Goal: Task Accomplishment & Management: Complete application form

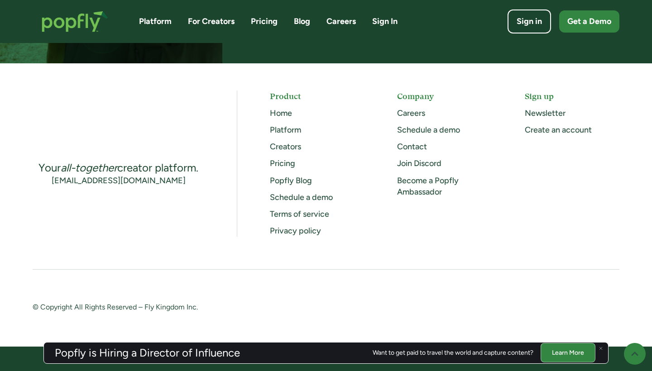
scroll to position [2397, 0]
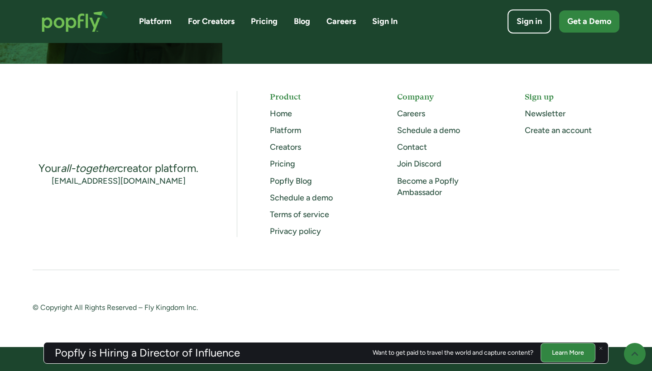
click at [413, 110] on link "Careers" at bounding box center [411, 114] width 28 height 10
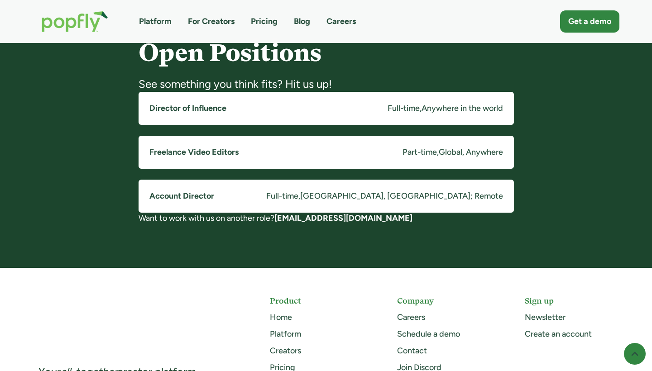
scroll to position [709, 0]
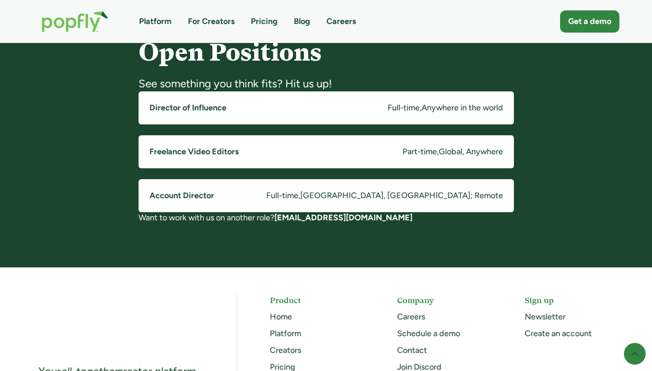
click at [211, 107] on h5 "Director of Influence" at bounding box center [187, 107] width 77 height 11
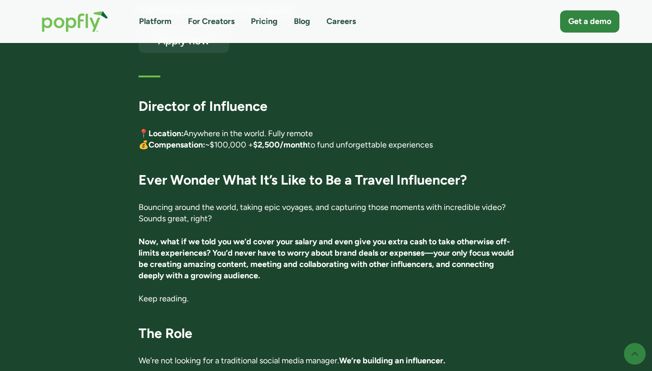
scroll to position [162, 0]
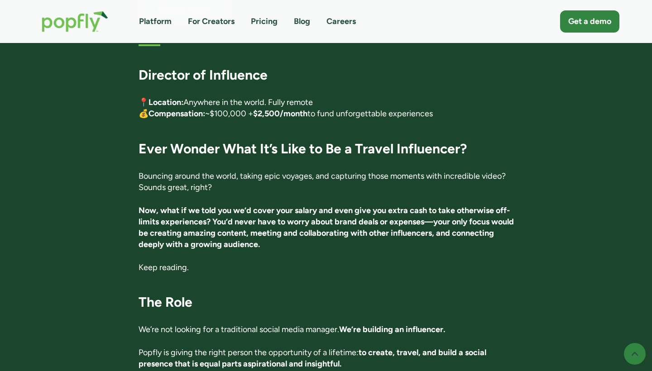
drag, startPoint x: 190, startPoint y: 176, endPoint x: 360, endPoint y: 196, distance: 171.0
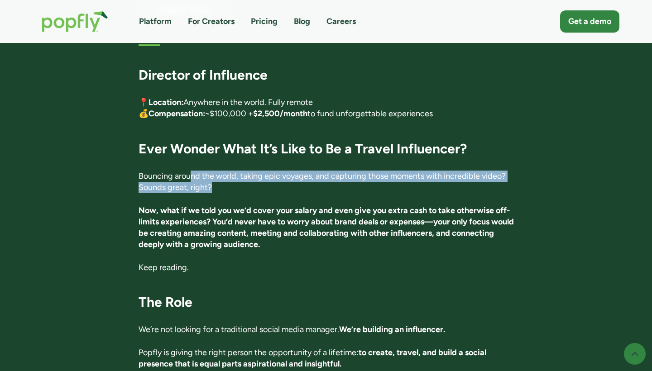
scroll to position [127, 0]
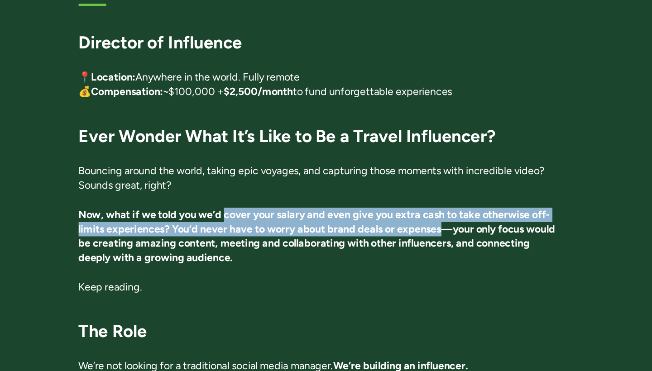
drag, startPoint x: 179, startPoint y: 165, endPoint x: 348, endPoint y: 178, distance: 168.9
click at [348, 240] on strong "Now, what if we told you we’d cover your salary and even give you extra cash to…" at bounding box center [326, 262] width 375 height 44
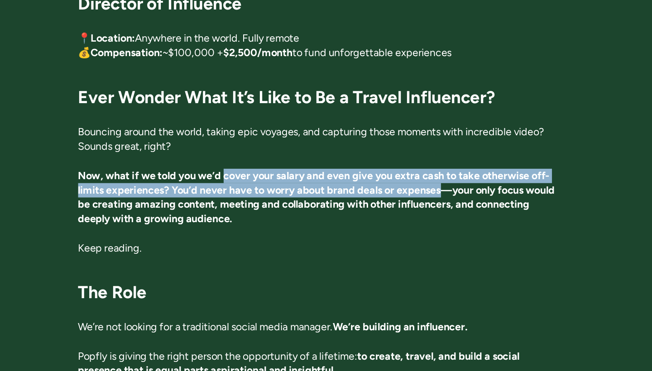
scroll to position [158, 0]
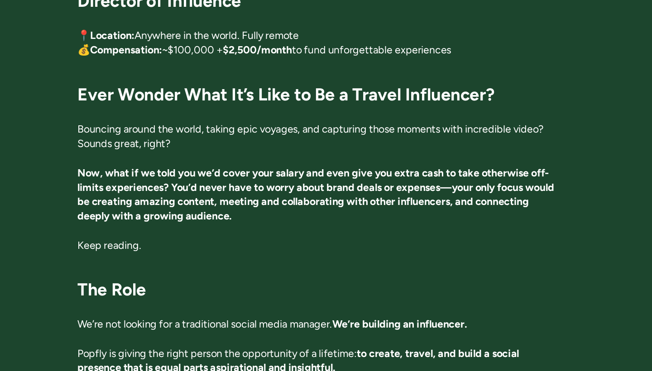
click at [363, 210] on strong "Now, what if we told you we’d cover your salary and even give you extra cash to…" at bounding box center [326, 232] width 375 height 44
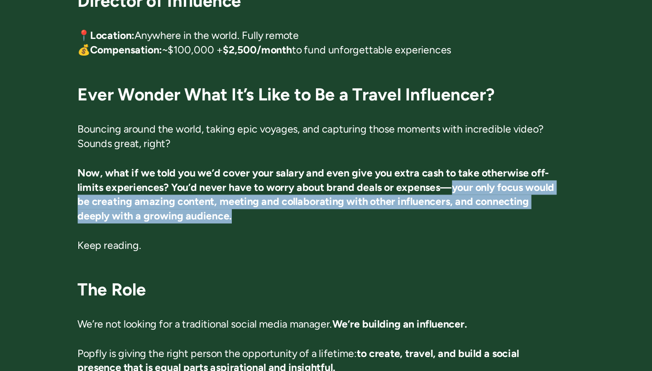
drag, startPoint x: 352, startPoint y: 144, endPoint x: 426, endPoint y: 167, distance: 76.8
click at [426, 210] on p "Now, what if we told you we’d cover your salary and even give you extra cash to…" at bounding box center [326, 233] width 375 height 46
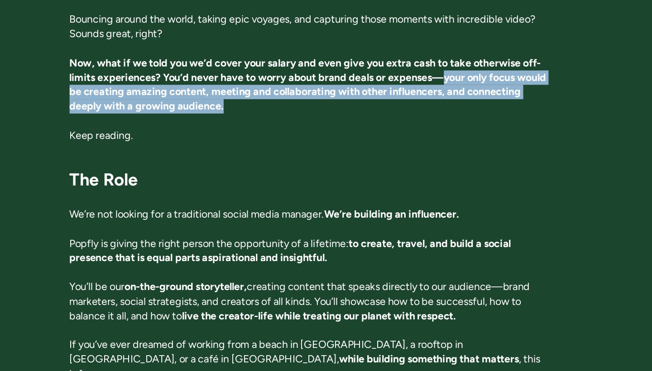
scroll to position [256, 0]
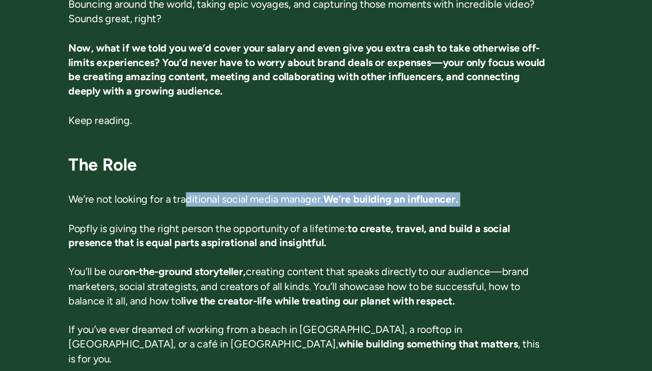
drag, startPoint x: 145, startPoint y: 158, endPoint x: 293, endPoint y: 169, distance: 148.5
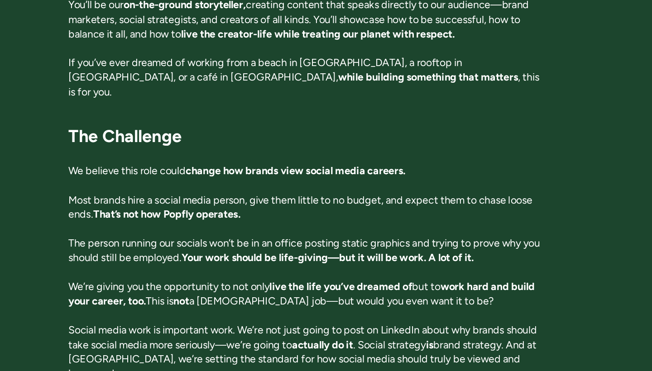
scroll to position [469, 0]
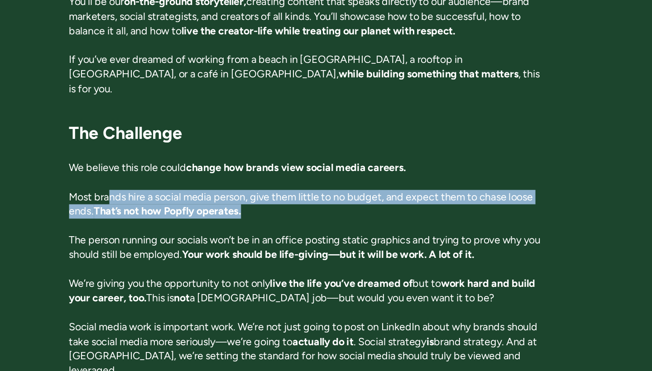
drag, startPoint x: 88, startPoint y: 139, endPoint x: 235, endPoint y: 149, distance: 147.1
click at [232, 229] on p "Most brands hire a social media person, give them little to no budget, and expe…" at bounding box center [326, 240] width 375 height 23
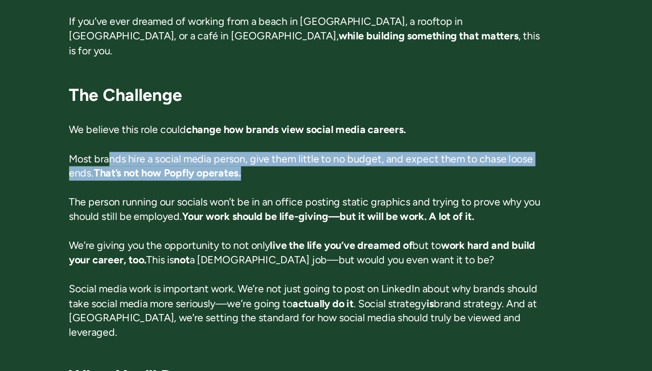
scroll to position [505, 0]
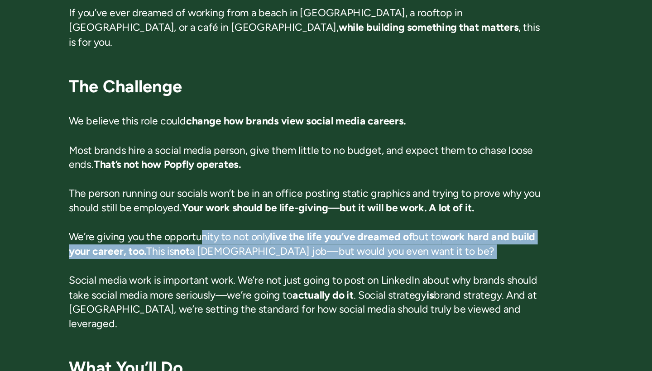
drag, startPoint x: 160, startPoint y: 171, endPoint x: 383, endPoint y: 198, distance: 224.5
click at [194, 260] on p "We’re giving you the opportunity to not only live the life you’ve dreamed of bu…" at bounding box center [326, 271] width 375 height 23
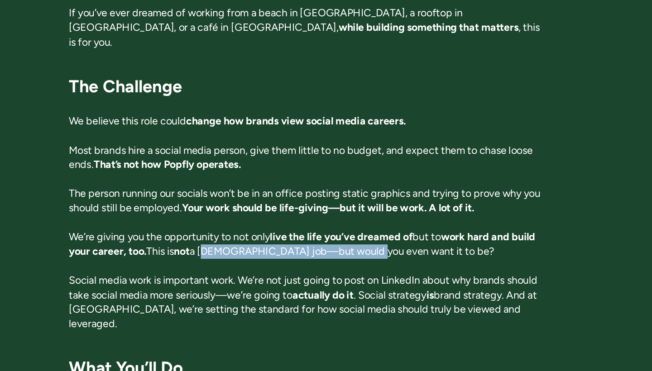
drag, startPoint x: 194, startPoint y: 182, endPoint x: 322, endPoint y: 189, distance: 128.3
click at [318, 260] on p "We’re giving you the opportunity to not only live the life you’ve dreamed of bu…" at bounding box center [326, 271] width 375 height 23
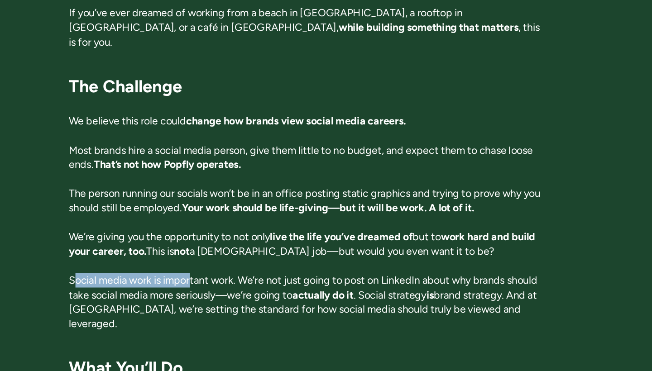
drag, startPoint x: 60, startPoint y: 205, endPoint x: 166, endPoint y: 209, distance: 105.6
click at [164, 294] on p "Social media work is important work. We’re not just going to post on LinkedIn a…" at bounding box center [326, 317] width 375 height 46
click at [166, 294] on p "Social media work is important work. We’re not just going to post on LinkedIn a…" at bounding box center [326, 317] width 375 height 46
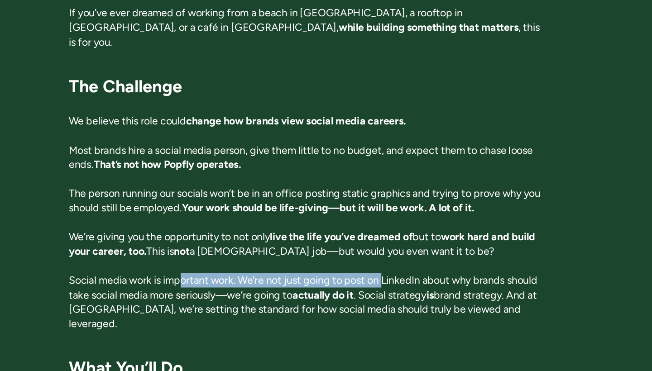
drag, startPoint x: 144, startPoint y: 203, endPoint x: 384, endPoint y: 226, distance: 241.1
click at [380, 294] on p "Social media work is important work. We’re not just going to post on LinkedIn a…" at bounding box center [326, 317] width 375 height 46
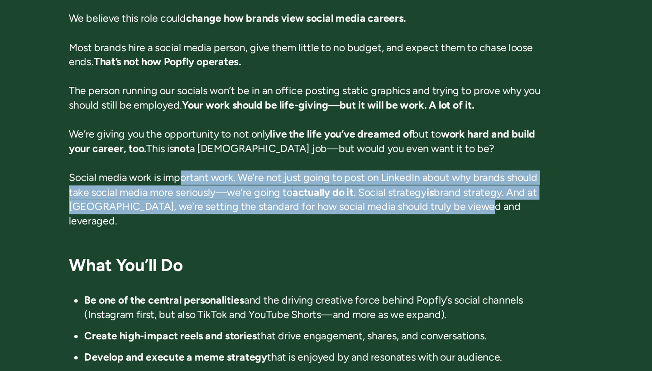
scroll to position [587, 0]
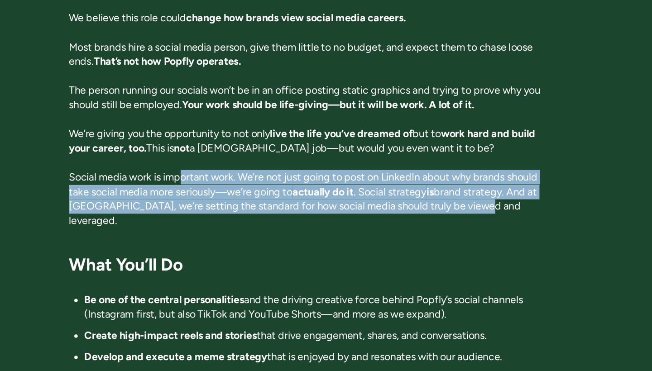
click at [315, 225] on strong "actually do it" at bounding box center [339, 230] width 48 height 10
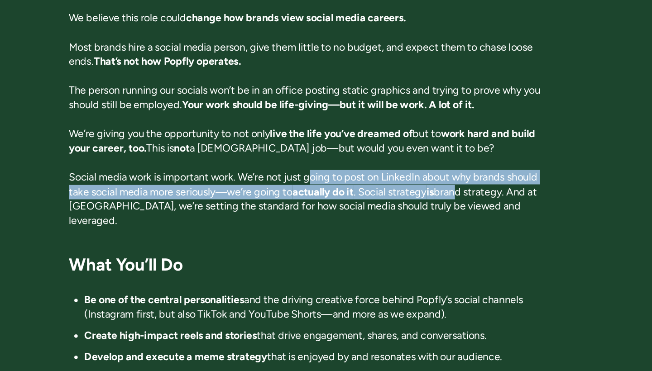
drag, startPoint x: 248, startPoint y: 123, endPoint x: 362, endPoint y: 131, distance: 114.0
click at [362, 213] on p "Social media work is important work. We’re not just going to post on LinkedIn a…" at bounding box center [326, 236] width 375 height 46
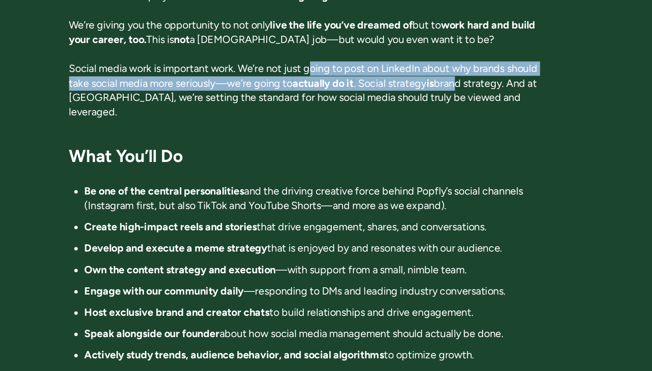
scroll to position [673, 0]
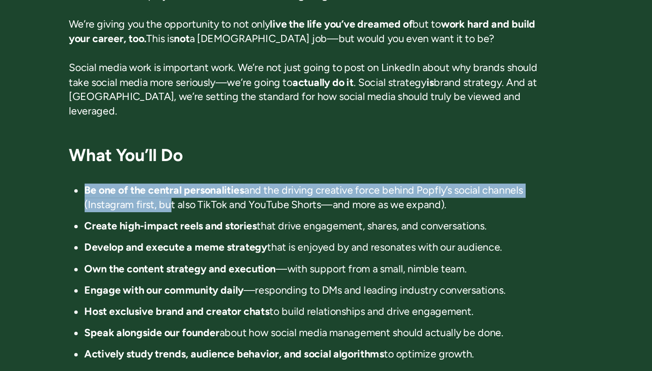
drag, startPoint x: 65, startPoint y: 125, endPoint x: 171, endPoint y: 135, distance: 106.1
click at [167, 224] on ul "Be one of the central personalities and the driving creative force behind Popfl…" at bounding box center [326, 303] width 375 height 158
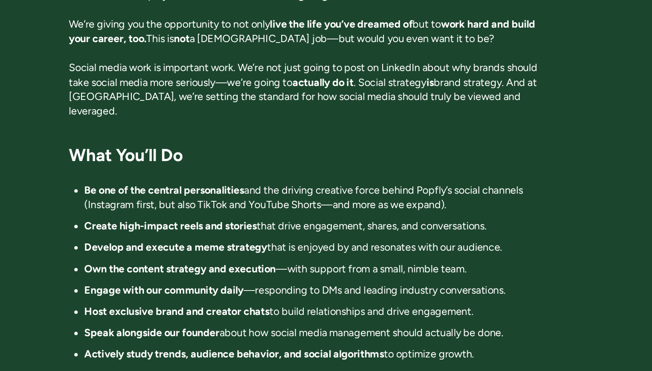
click at [172, 224] on li "Be one of the central personalities and the driving creative force behind Popfl…" at bounding box center [332, 235] width 363 height 23
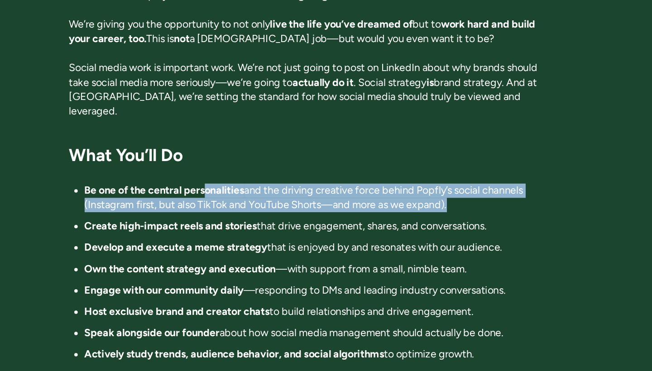
drag, startPoint x: 162, startPoint y: 127, endPoint x: 322, endPoint y: 159, distance: 163.9
click at [315, 224] on ul "Be one of the central personalities and the driving creative force behind Popfl…" at bounding box center [326, 303] width 375 height 158
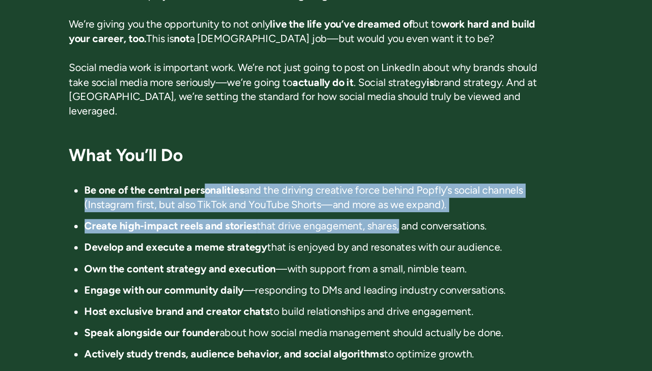
scroll to position [710, 0]
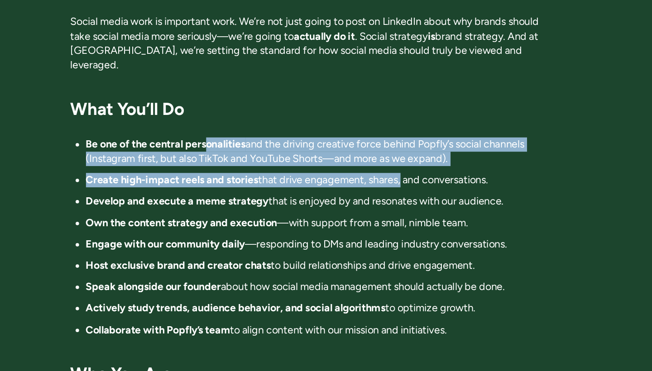
click at [154, 216] on strong "Create high-impact reels and stories" at bounding box center [219, 221] width 136 height 10
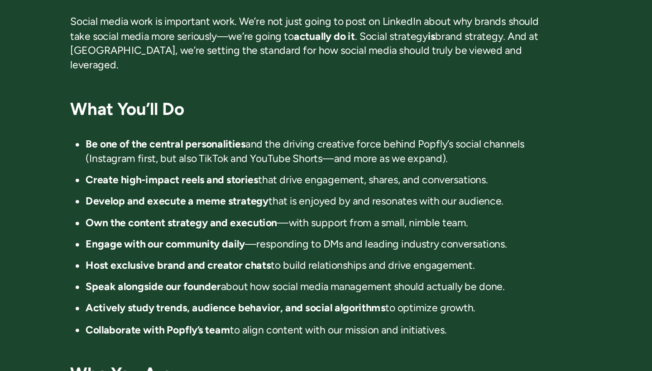
drag, startPoint x: 108, startPoint y: 115, endPoint x: 302, endPoint y: 130, distance: 194.4
click at [298, 187] on ul "Be one of the central personalities and the driving creative force behind Popfl…" at bounding box center [326, 266] width 375 height 158
click at [151, 232] on strong "Develop and execute a meme strategy" at bounding box center [223, 237] width 144 height 10
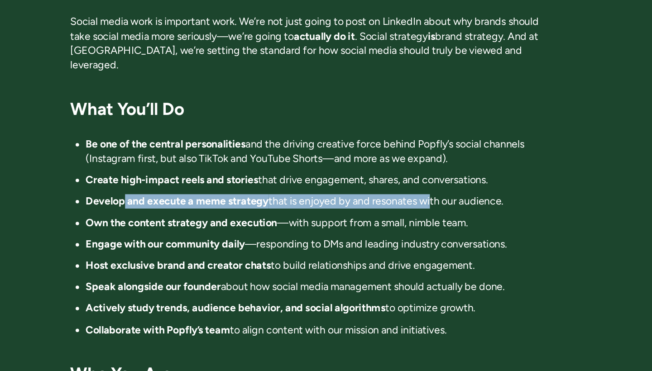
drag, startPoint x: 97, startPoint y: 134, endPoint x: 402, endPoint y: 145, distance: 305.4
click at [395, 187] on ul "Be one of the central personalities and the driving creative force behind Popfl…" at bounding box center [326, 266] width 375 height 158
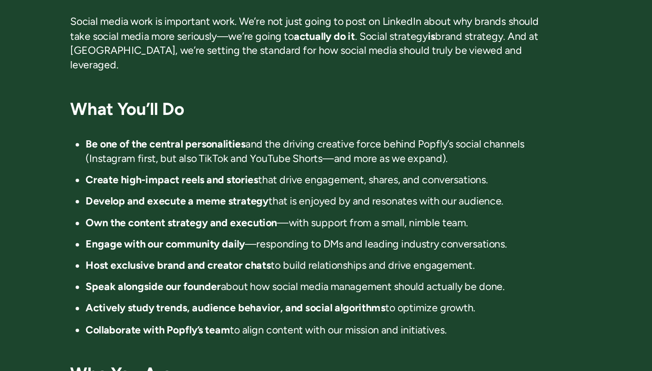
click at [310, 232] on li "Develop and execute a meme strategy that is enjoyed by and resonates with our a…" at bounding box center [332, 237] width 363 height 11
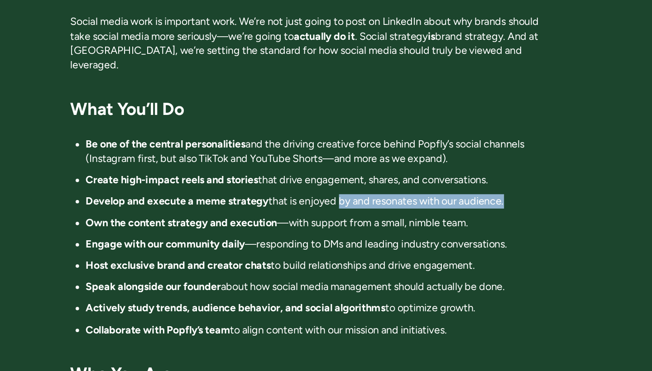
drag, startPoint x: 267, startPoint y: 133, endPoint x: 375, endPoint y: 147, distance: 109.6
click at [373, 187] on ul "Be one of the central personalities and the driving creative force behind Popfl…" at bounding box center [326, 266] width 375 height 158
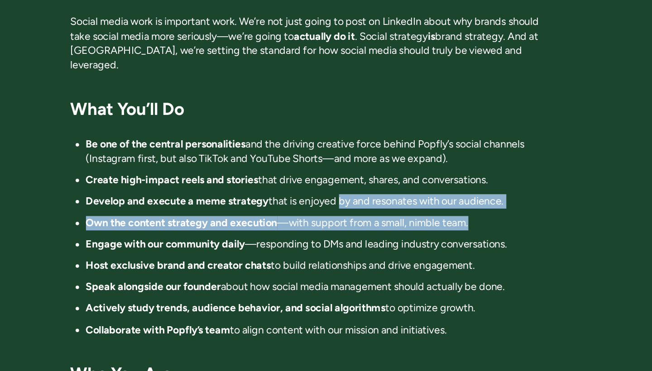
click at [151, 250] on strong "Own the content strategy and execution" at bounding box center [226, 255] width 151 height 10
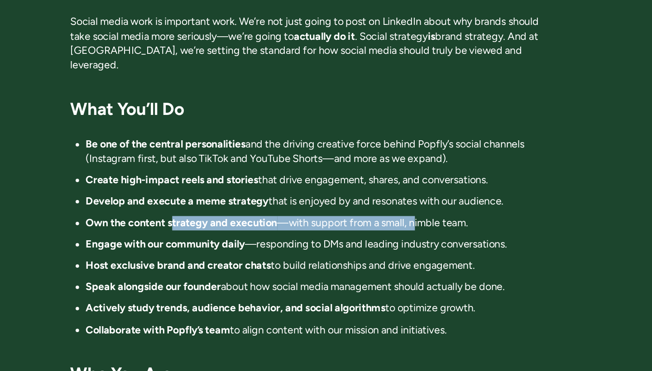
drag, startPoint x: 138, startPoint y: 150, endPoint x: 350, endPoint y: 158, distance: 212.1
click at [337, 187] on ul "Be one of the central personalities and the driving creative force behind Popfl…" at bounding box center [326, 266] width 375 height 158
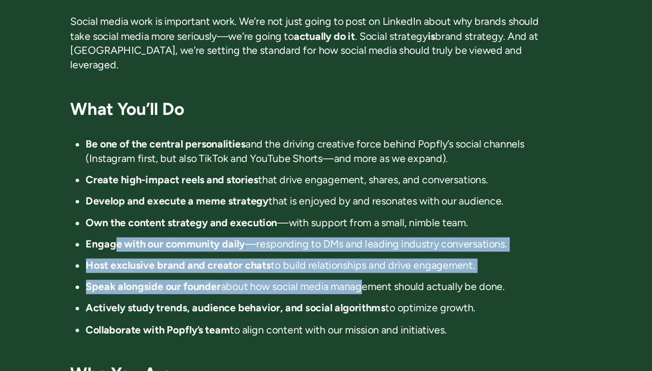
drag, startPoint x: 91, startPoint y: 169, endPoint x: 299, endPoint y: 211, distance: 211.5
click at [285, 201] on ul "Be one of the central personalities and the driving creative force behind Popfl…" at bounding box center [326, 266] width 375 height 158
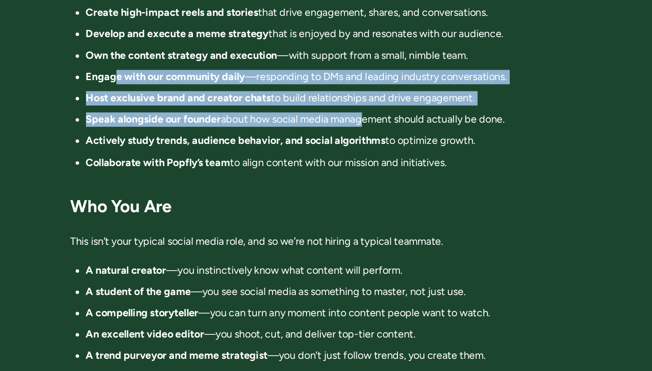
scroll to position [842, 0]
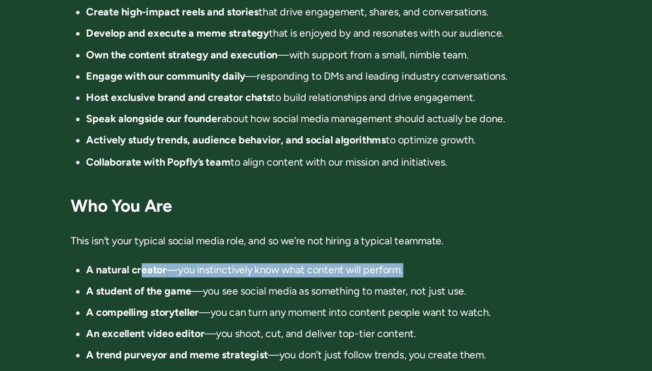
drag, startPoint x: 113, startPoint y: 184, endPoint x: 341, endPoint y: 189, distance: 228.3
click at [336, 286] on li "A natural creator —you instinctively know what content will perform." at bounding box center [332, 291] width 363 height 11
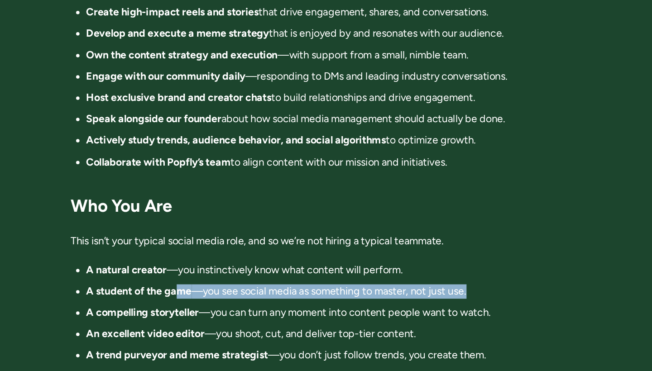
drag, startPoint x: 141, startPoint y: 198, endPoint x: 415, endPoint y: 205, distance: 274.5
click at [410, 303] on li "A student of the game —you see social media as something to master, not just us…" at bounding box center [332, 308] width 363 height 11
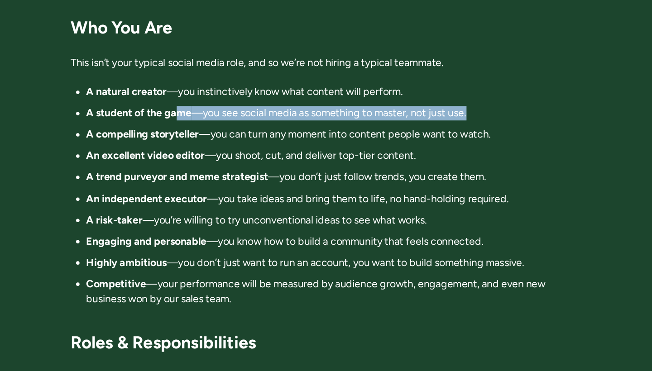
scroll to position [983, 0]
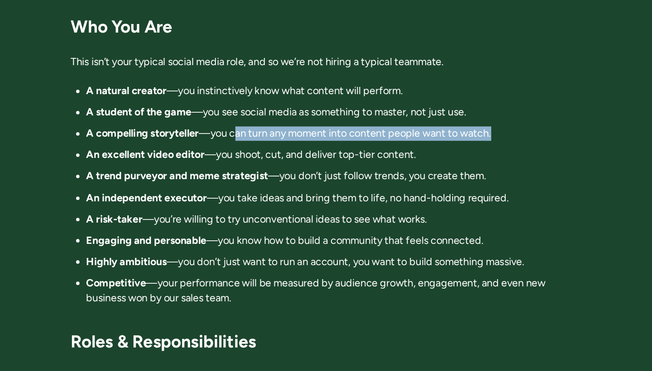
drag, startPoint x: 187, startPoint y: 79, endPoint x: 411, endPoint y: 77, distance: 223.7
click at [408, 178] on li "A compelling storyteller —you can turn any moment into content people want to w…" at bounding box center [332, 183] width 363 height 11
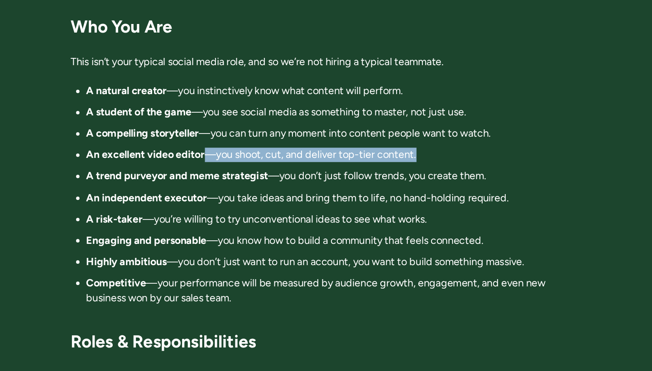
drag, startPoint x: 165, startPoint y: 94, endPoint x: 386, endPoint y: 94, distance: 220.5
click at [383, 195] on li "An excellent video editor —you shoot, cut, and deliver top-tier content." at bounding box center [332, 200] width 363 height 11
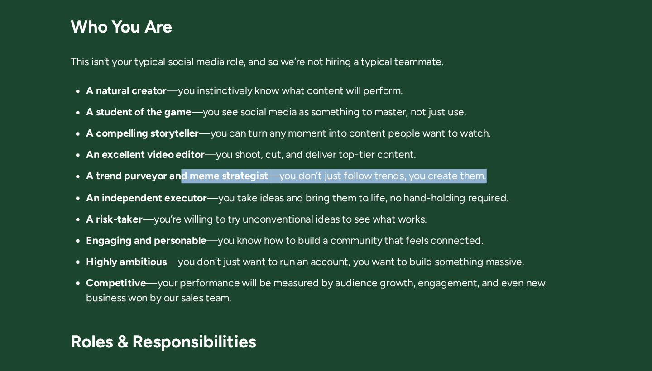
drag, startPoint x: 144, startPoint y: 110, endPoint x: 399, endPoint y: 123, distance: 255.7
click at [394, 145] on ul "A natural creator —you instinctively know what content will perform. A student …" at bounding box center [326, 232] width 375 height 174
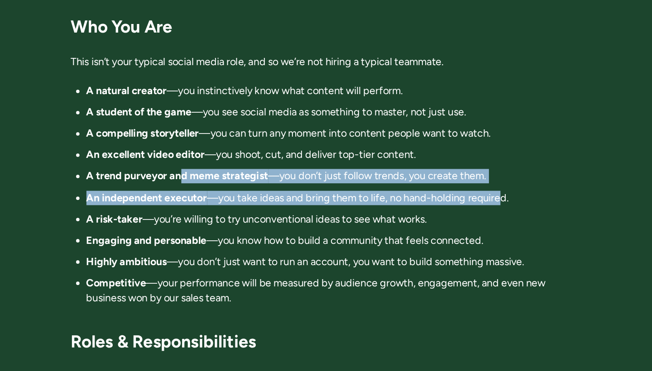
click at [179, 229] on li "An independent executor —you take ideas and bring them to life, no hand-holding…" at bounding box center [332, 234] width 363 height 11
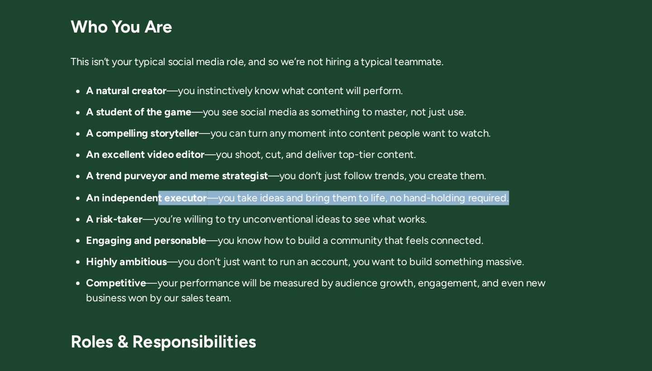
drag, startPoint x: 124, startPoint y: 128, endPoint x: 410, endPoint y: 141, distance: 286.5
click at [403, 145] on ul "A natural creator —you instinctively know what content will perform. A student …" at bounding box center [326, 232] width 375 height 174
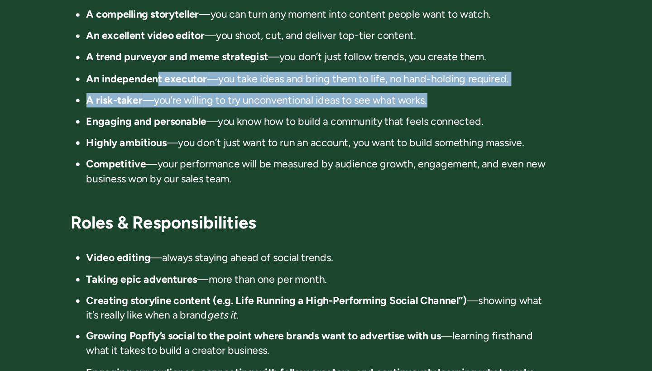
scroll to position [1095, 0]
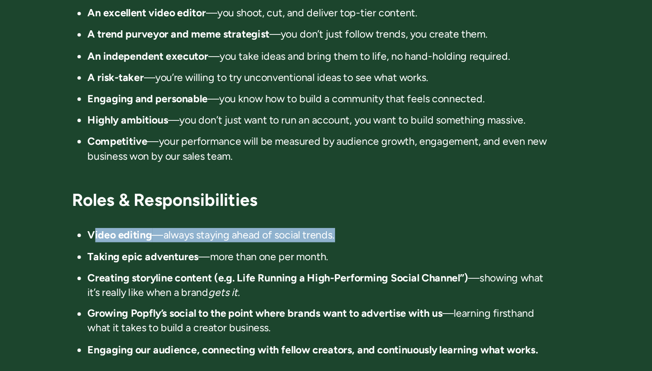
drag, startPoint x: 75, startPoint y: 154, endPoint x: 318, endPoint y: 173, distance: 244.4
click at [305, 259] on ul "Video editing —always staying ahead of social trends. Taking epic adventures —m…" at bounding box center [326, 309] width 375 height 101
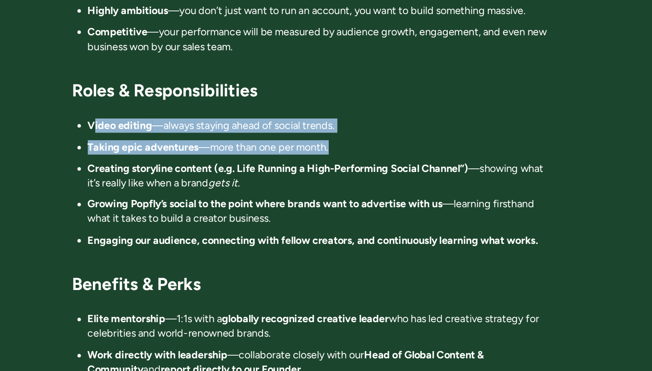
scroll to position [1183, 0]
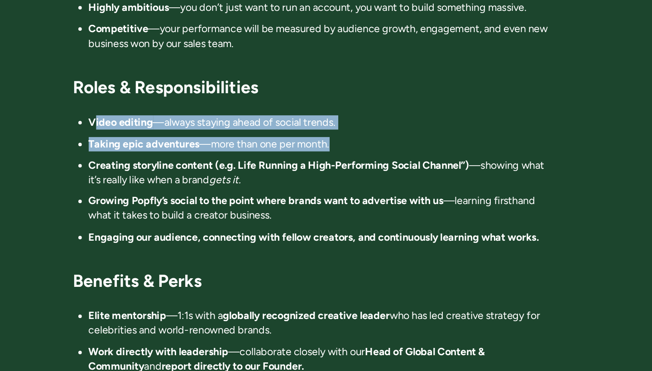
drag, startPoint x: 67, startPoint y: 220, endPoint x: 218, endPoint y: 230, distance: 151.2
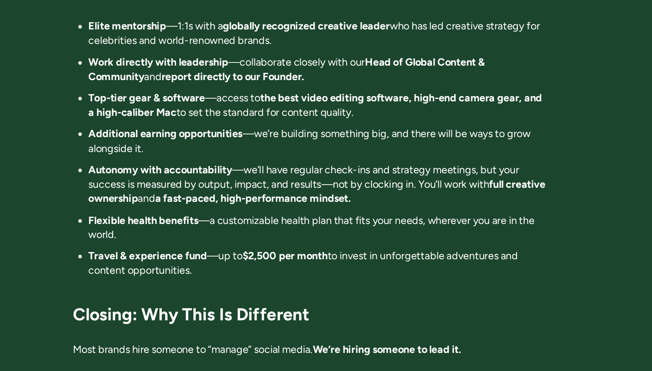
scroll to position [1412, 0]
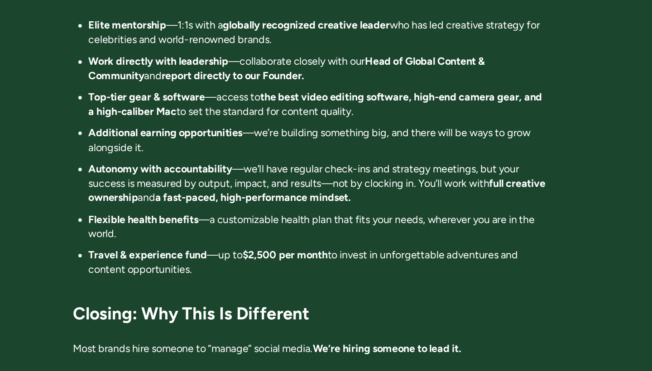
drag, startPoint x: 173, startPoint y: 172, endPoint x: 273, endPoint y: 182, distance: 100.6
click at [265, 274] on li "Travel & experience fund —up to $2,500 per month to invest in unforgettable adv…" at bounding box center [332, 285] width 363 height 23
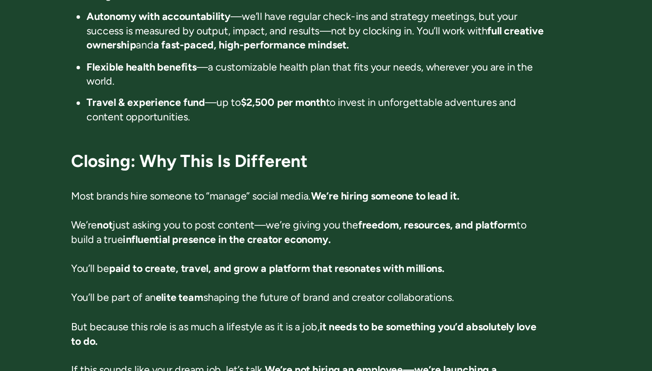
scroll to position [1542, 0]
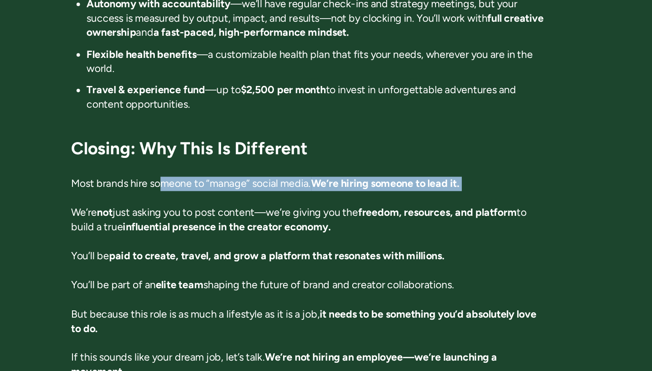
drag, startPoint x: 130, startPoint y: 115, endPoint x: 310, endPoint y: 125, distance: 179.7
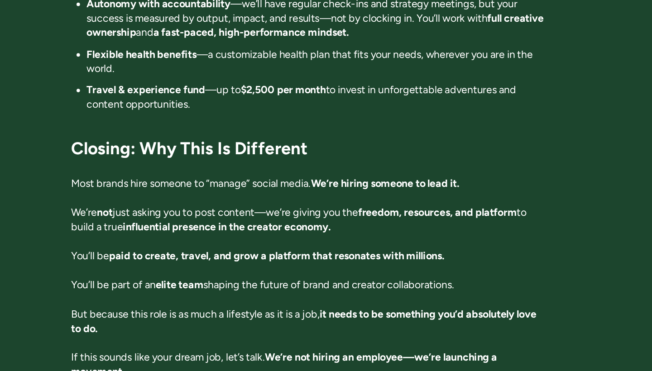
drag, startPoint x: 243, startPoint y: 114, endPoint x: 382, endPoint y: 116, distance: 139.1
click at [382, 218] on p "Most brands hire someone to “manage” social media. We’re hiring someone to lead…" at bounding box center [326, 223] width 375 height 11
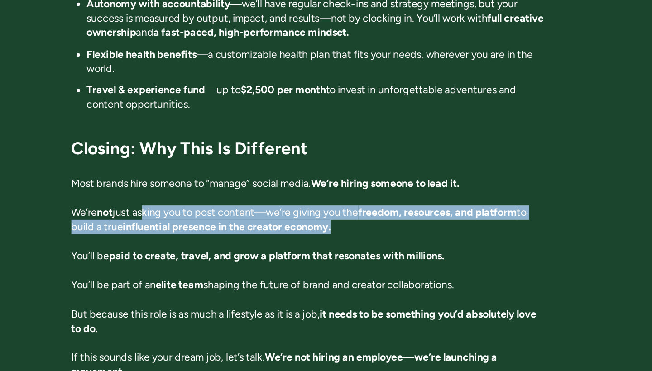
drag, startPoint x: 115, startPoint y: 140, endPoint x: 327, endPoint y: 151, distance: 212.6
click at [327, 241] on p "We’re not just asking you to post content—we’re giving you the freedom, resourc…" at bounding box center [326, 252] width 375 height 23
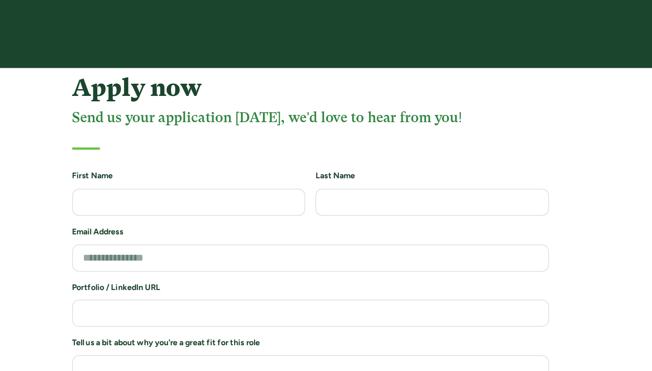
scroll to position [1846, 0]
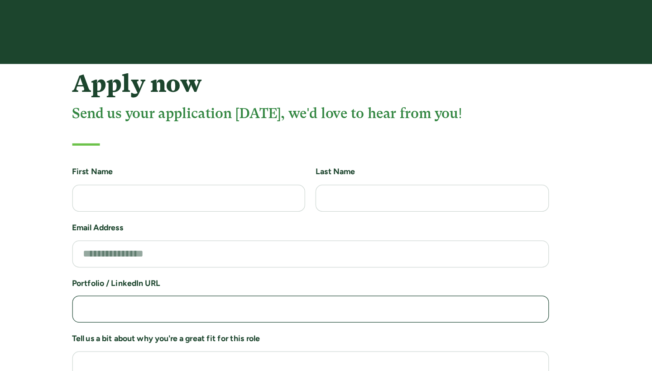
click at [139, 312] on input "Job Application Form" at bounding box center [326, 322] width 375 height 21
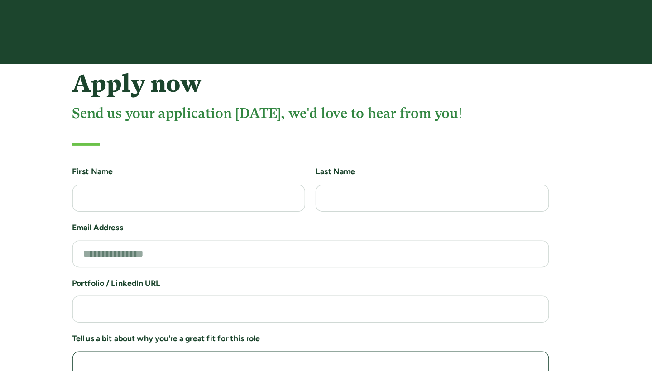
click at [139, 356] on textarea "Job Application Form" at bounding box center [326, 373] width 375 height 35
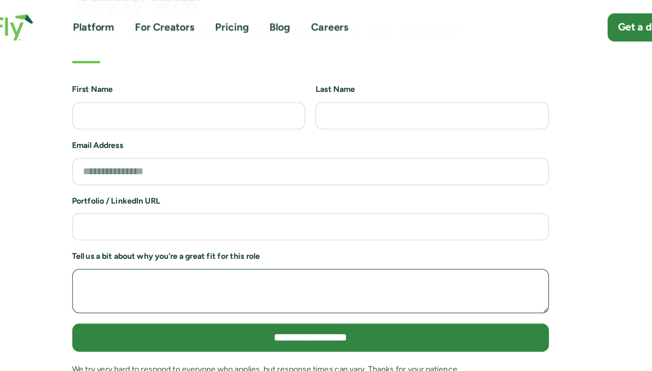
scroll to position [1972, 0]
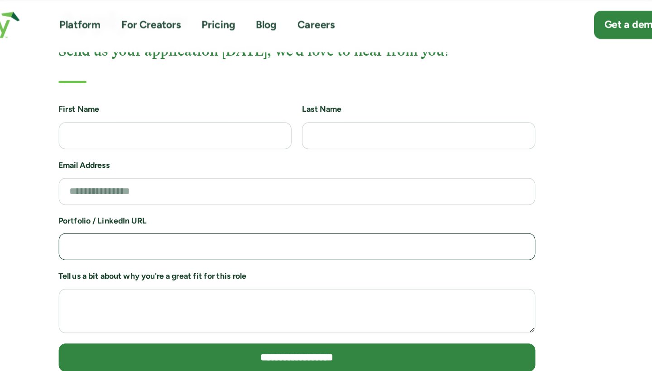
click at [139, 186] on input "Job Application Form" at bounding box center [326, 196] width 375 height 21
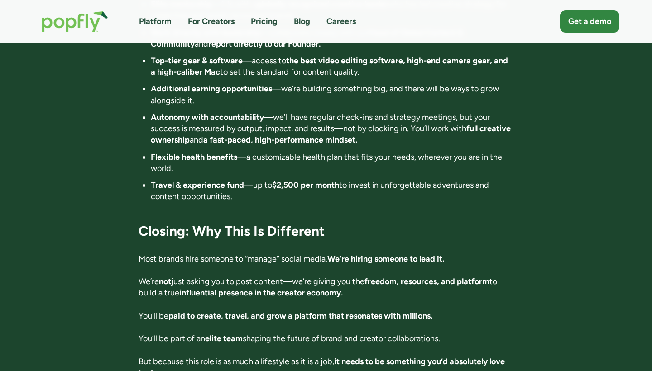
scroll to position [1447, 0]
